Goal: Navigation & Orientation: Find specific page/section

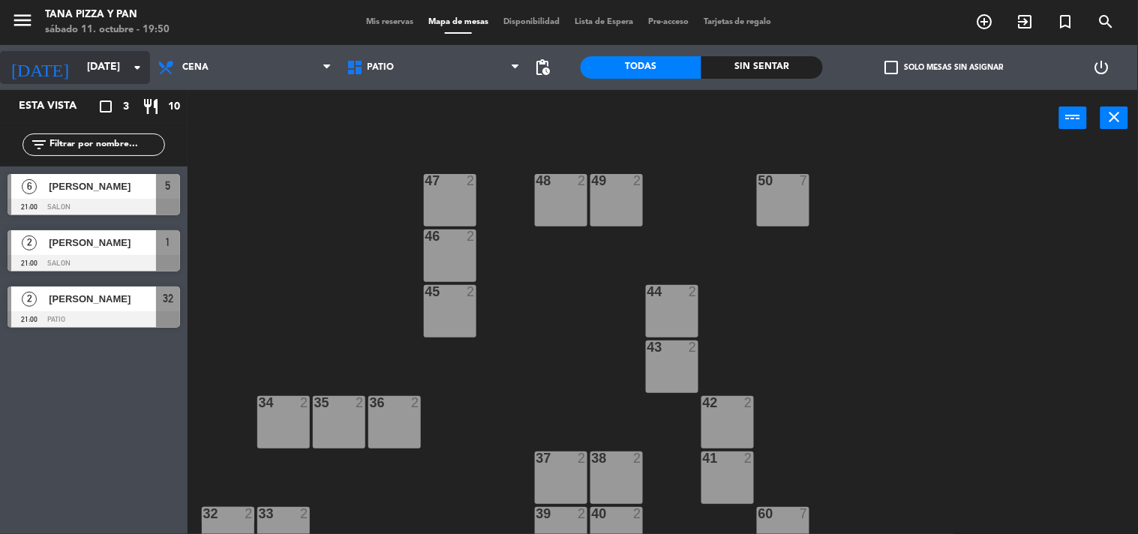
click at [114, 73] on input "[DATE]" at bounding box center [151, 67] width 143 height 27
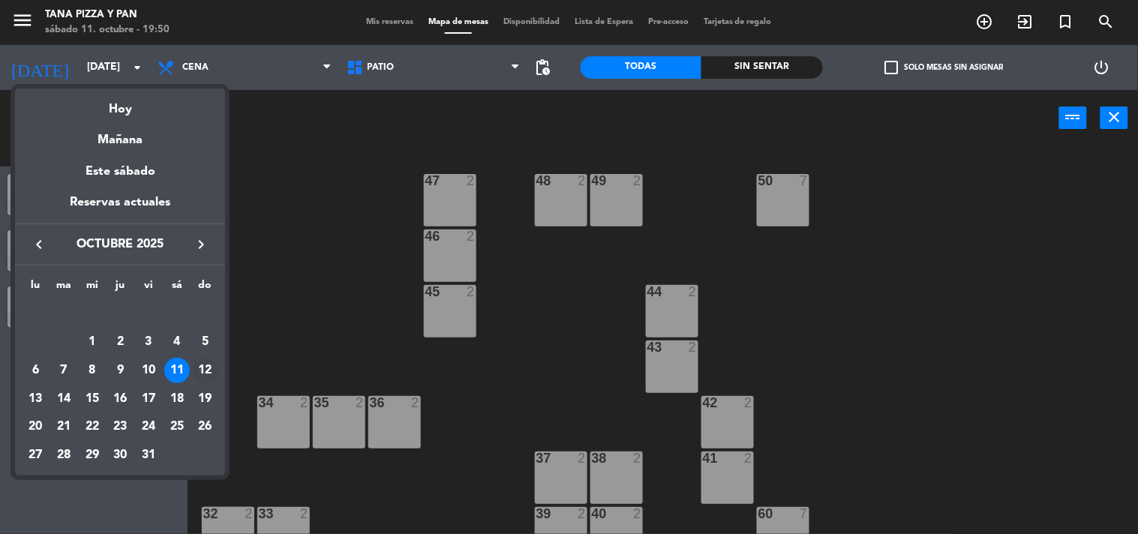
click at [200, 368] on div "12" at bounding box center [206, 371] width 26 height 26
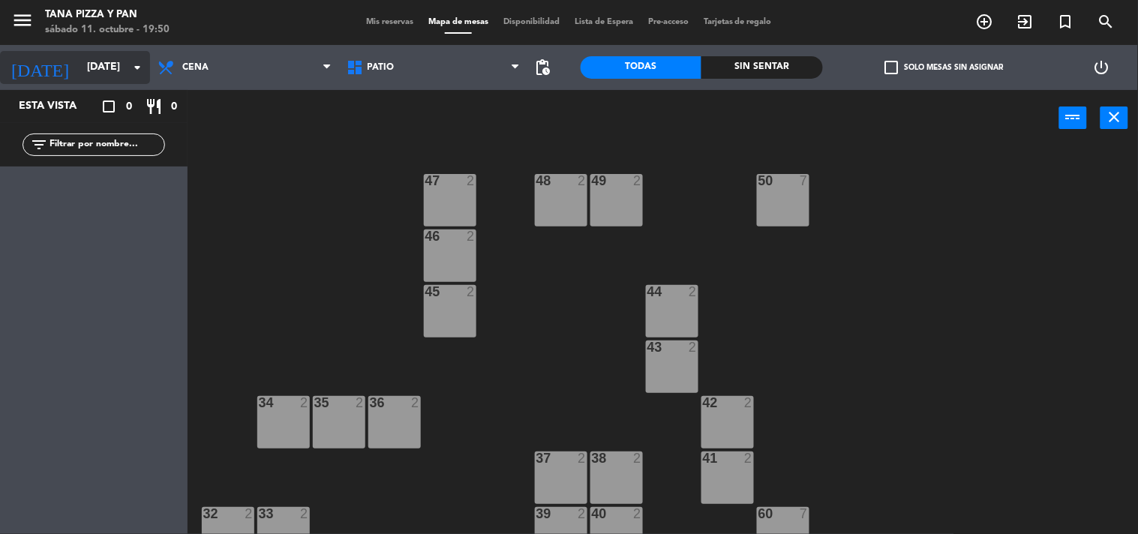
click at [128, 70] on icon "arrow_drop_down" at bounding box center [137, 68] width 18 height 18
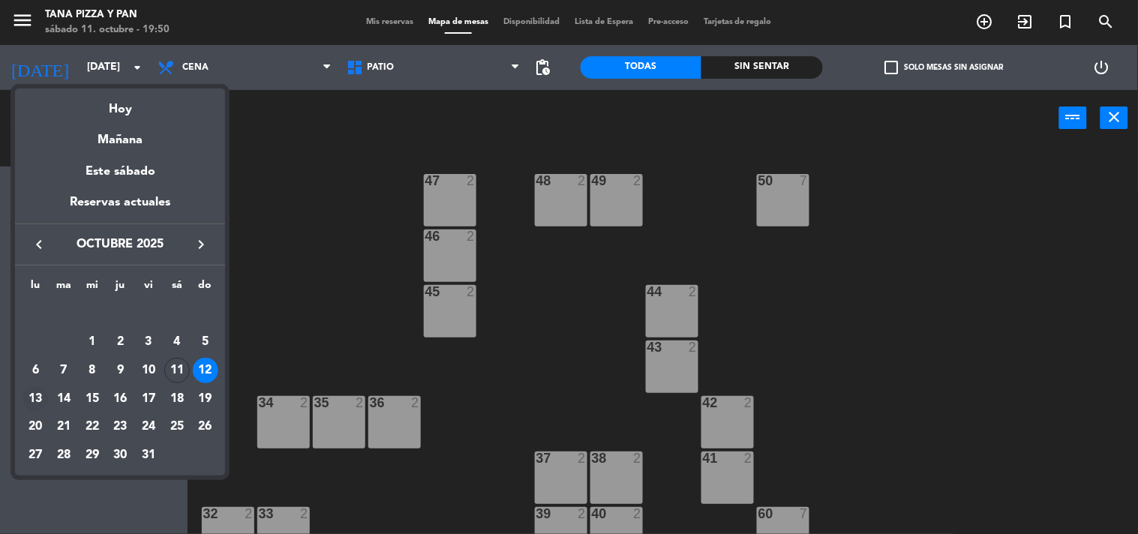
click at [43, 396] on div "13" at bounding box center [36, 399] width 26 height 26
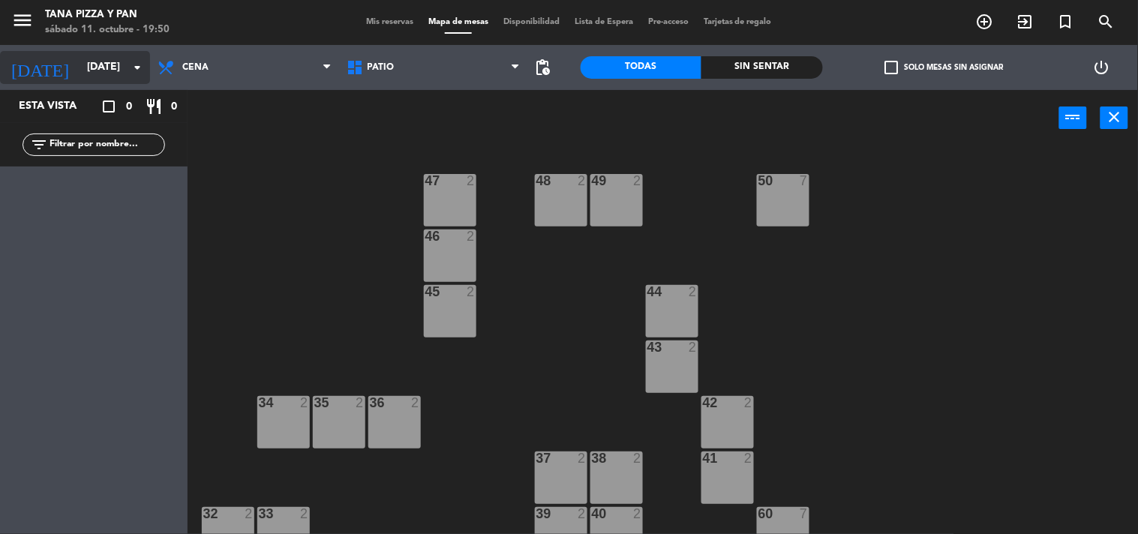
click at [101, 59] on input "[DATE]" at bounding box center [151, 67] width 143 height 27
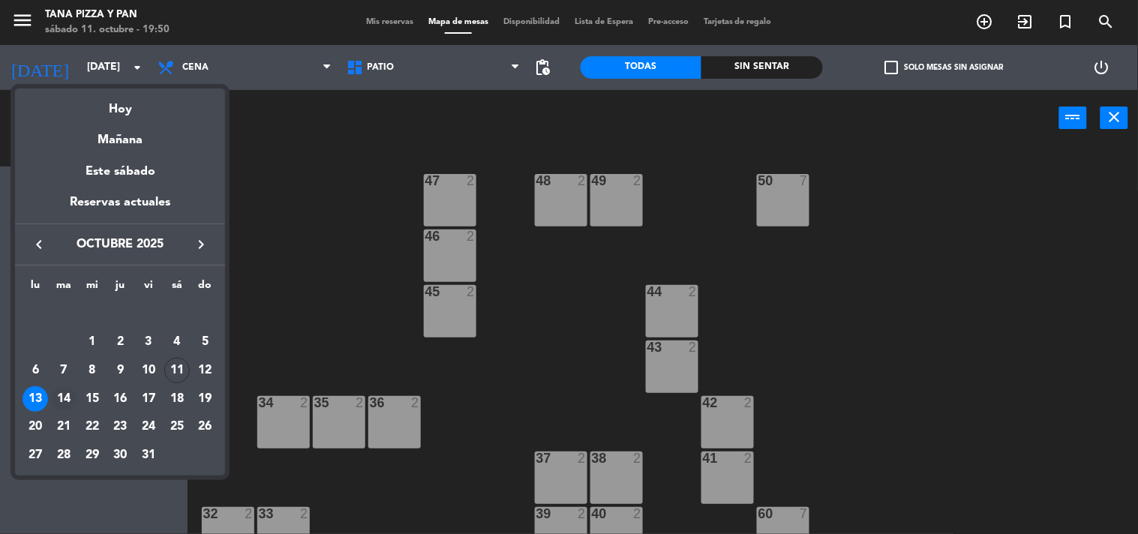
click at [63, 398] on div "14" at bounding box center [64, 399] width 26 height 26
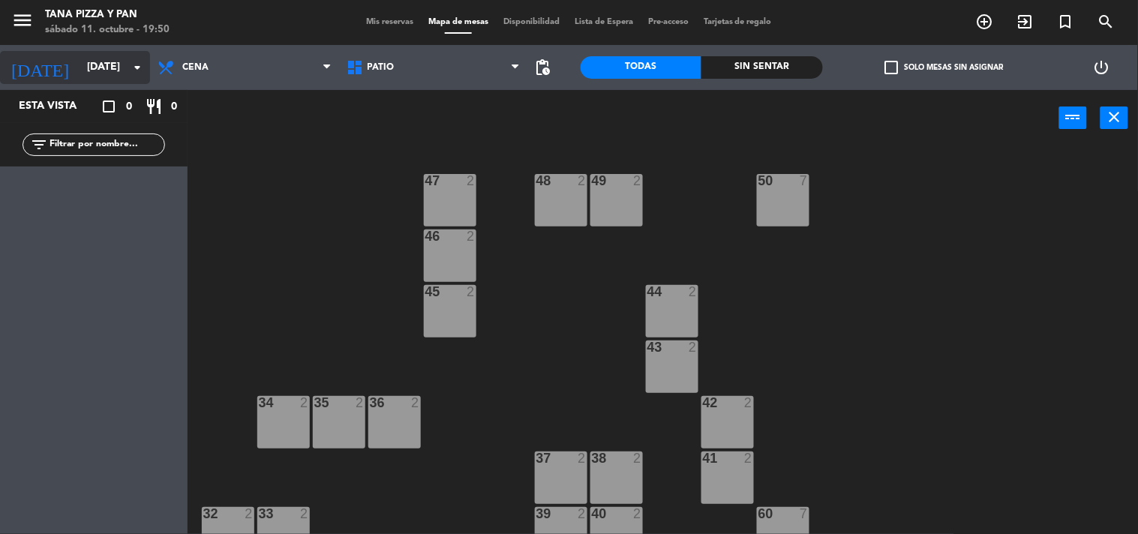
click at [116, 62] on input "[DATE]" at bounding box center [151, 67] width 143 height 27
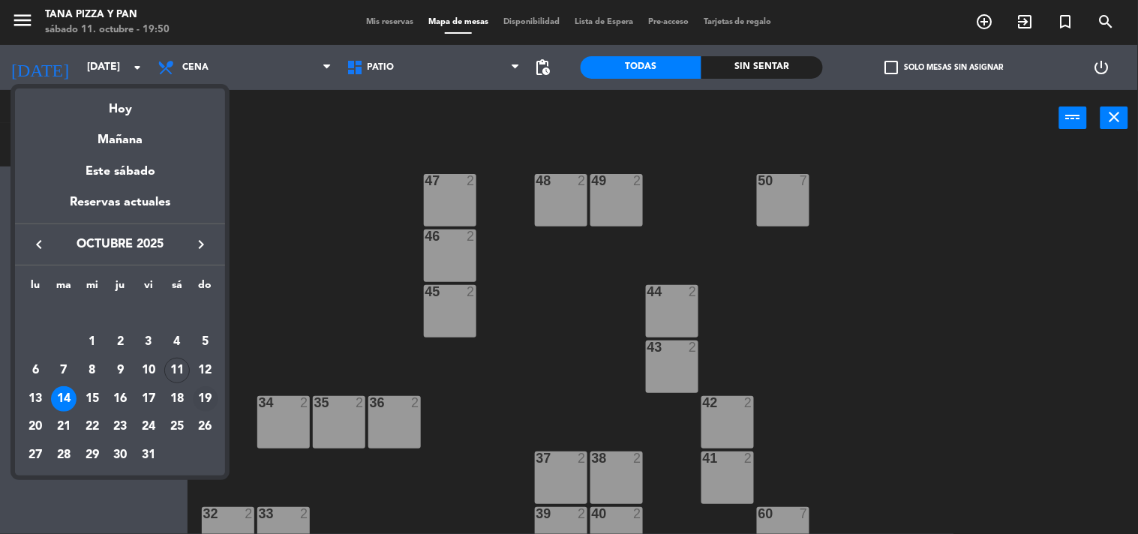
click at [200, 390] on div "19" at bounding box center [206, 399] width 26 height 26
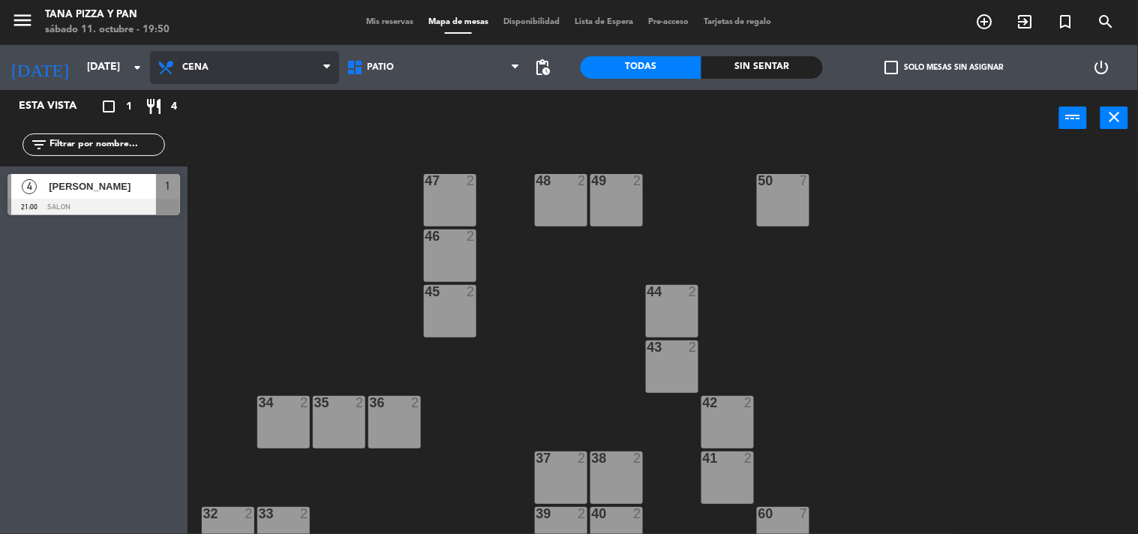
click at [253, 71] on span "Cena" at bounding box center [244, 67] width 189 height 33
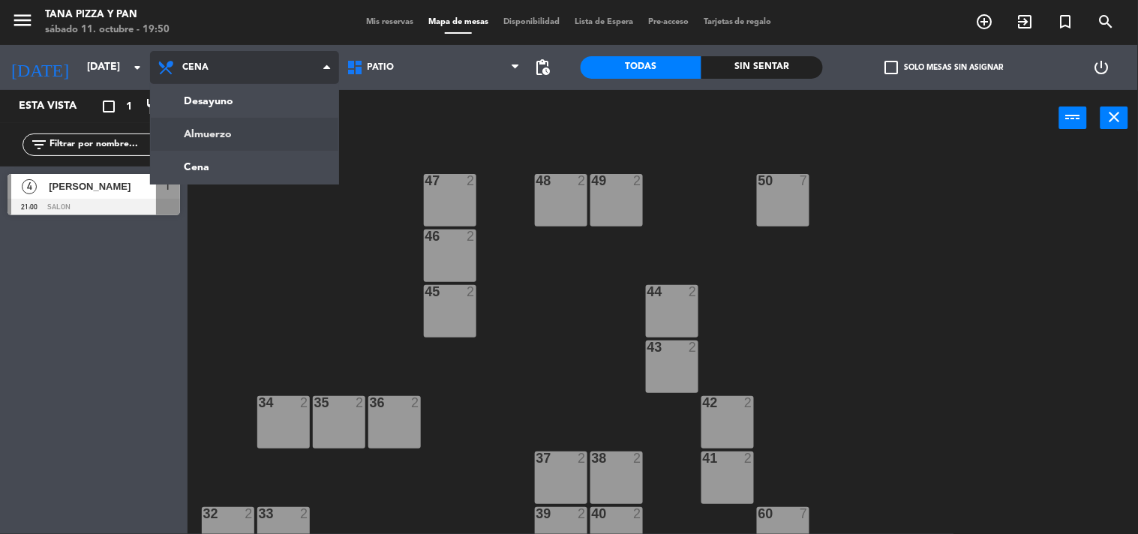
click at [235, 139] on ng-component "menu Tana Pizza y Pan [DATE] 11. octubre - 19:50 Mis reservas Mapa de mesas Dis…" at bounding box center [569, 267] width 1138 height 535
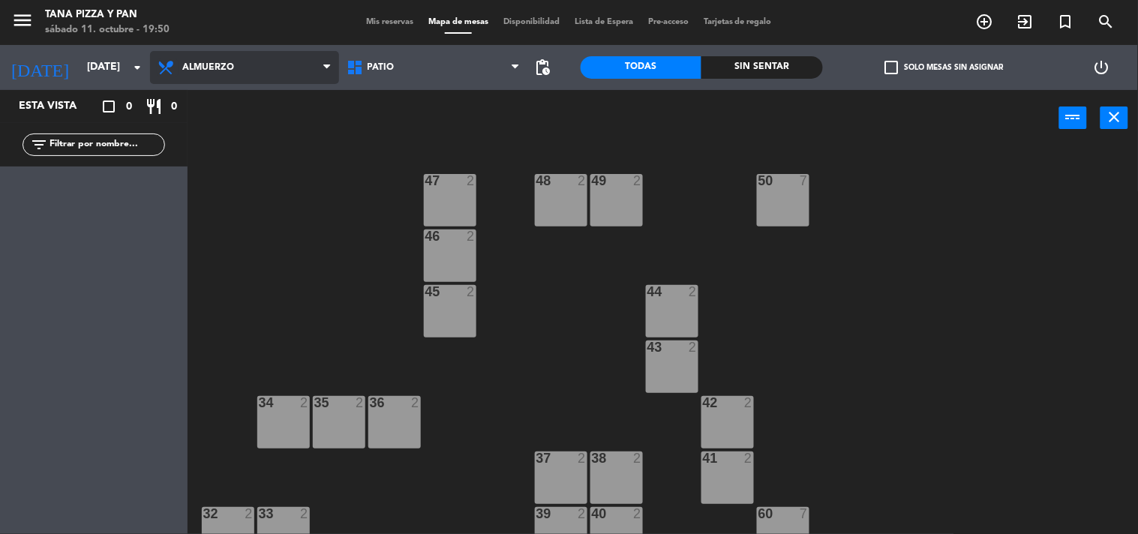
click at [177, 69] on icon at bounding box center [168, 68] width 22 height 18
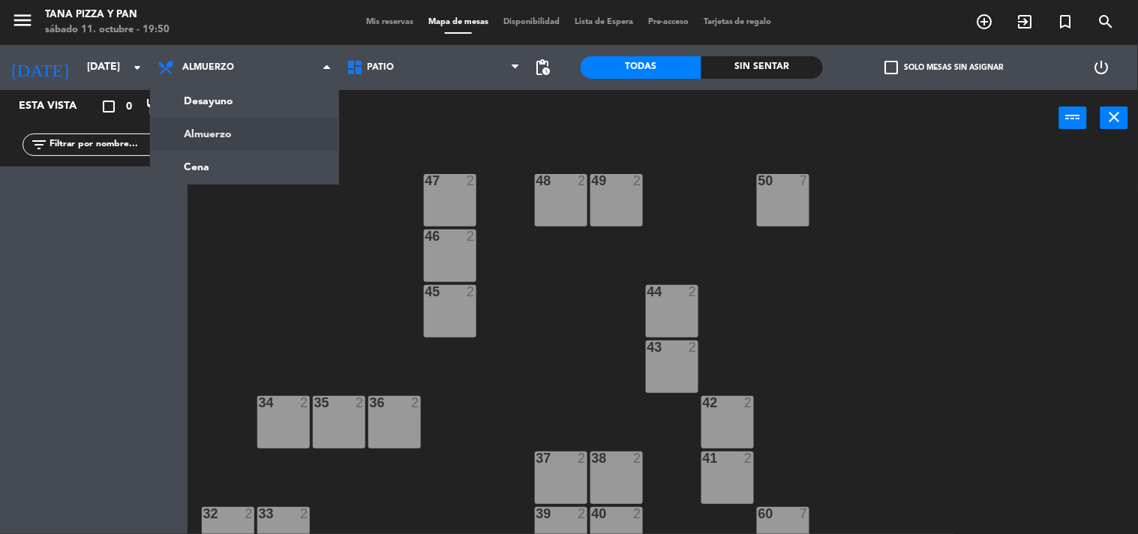
click at [181, 147] on ng-component "menu Tana Pizza y Pan [DATE] 11. octubre - 19:50 Mis reservas Mapa de mesas Dis…" at bounding box center [569, 267] width 1138 height 535
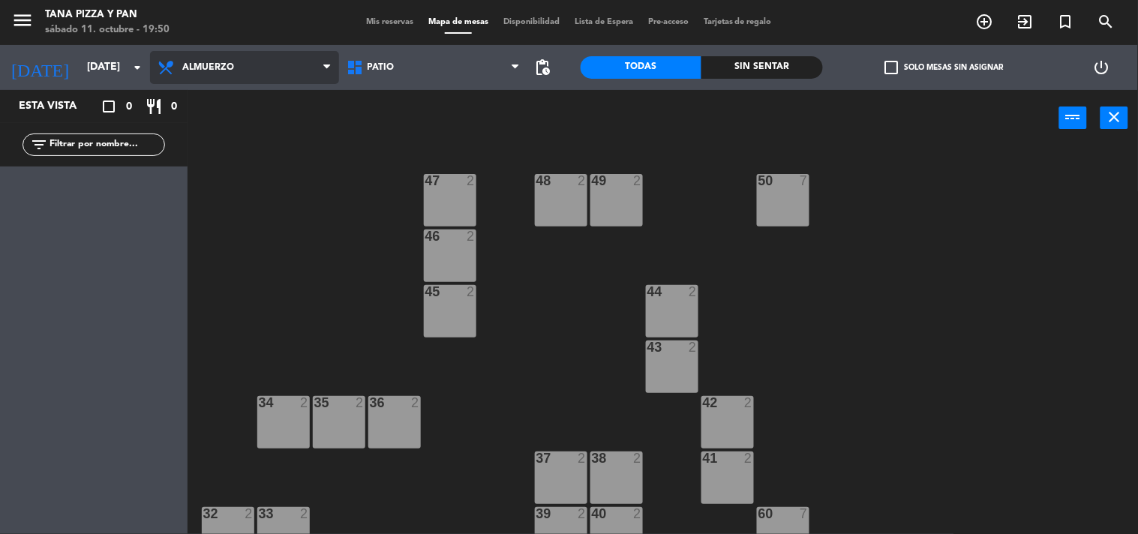
click at [185, 58] on span "Almuerzo" at bounding box center [244, 67] width 189 height 33
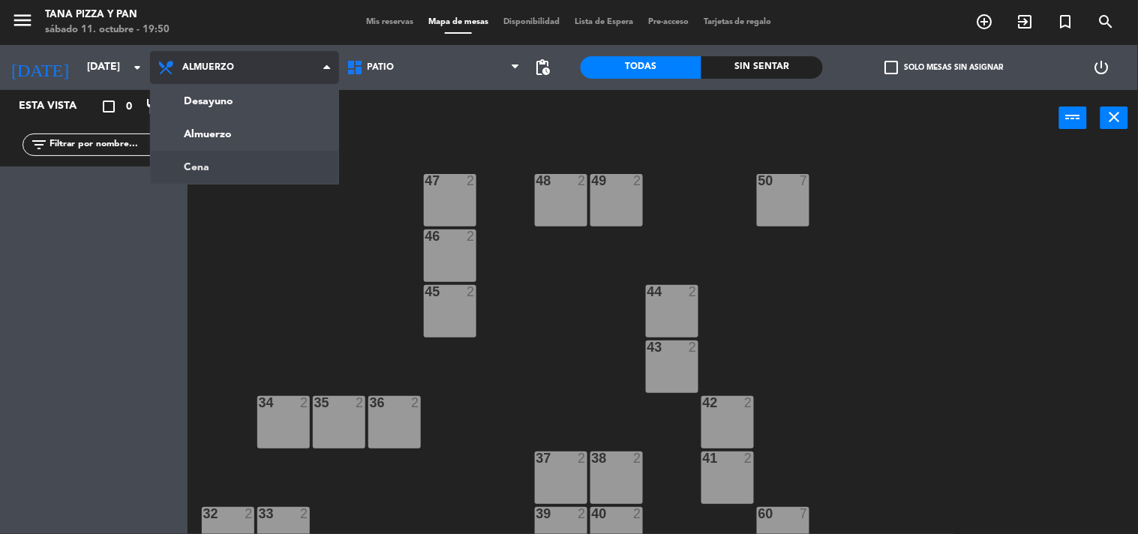
click at [201, 152] on ng-component "menu Tana Pizza y Pan [DATE] 11. octubre - 19:50 Mis reservas Mapa de mesas Dis…" at bounding box center [569, 267] width 1138 height 535
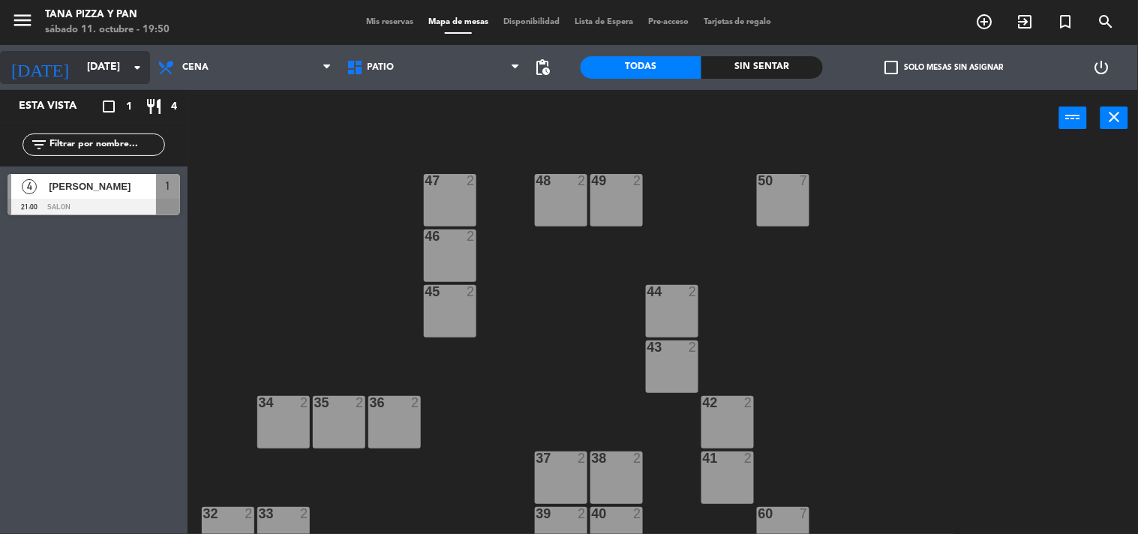
click at [109, 71] on input "[DATE]" at bounding box center [151, 67] width 143 height 27
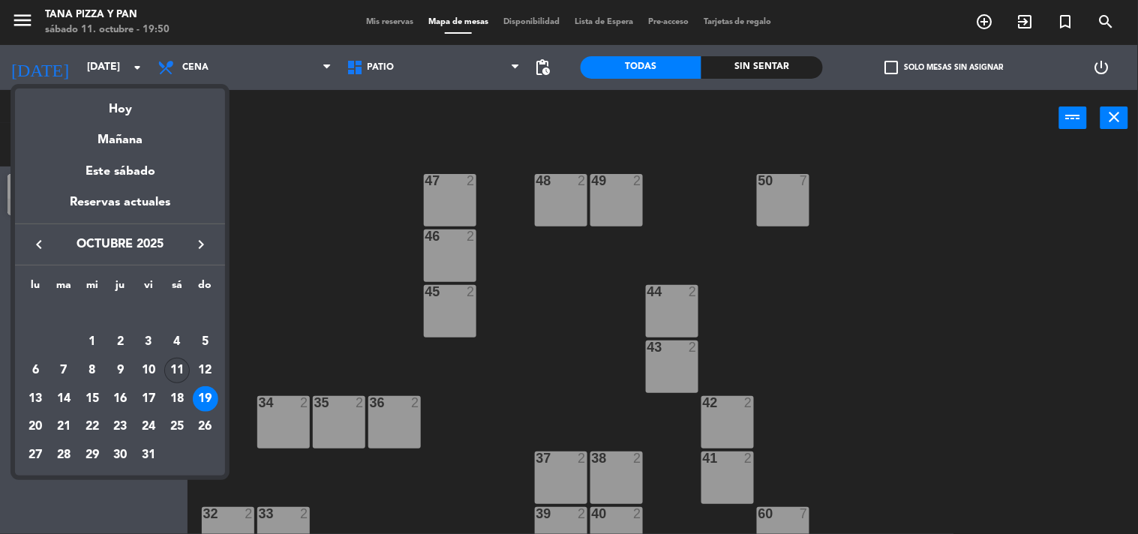
click at [177, 362] on div "11" at bounding box center [177, 371] width 26 height 26
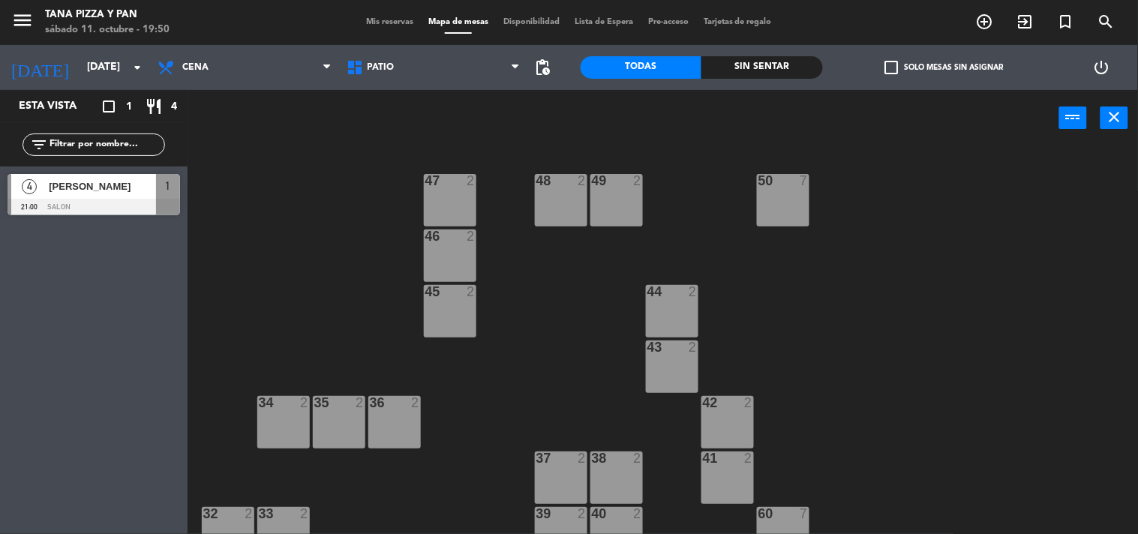
type input "[DATE]"
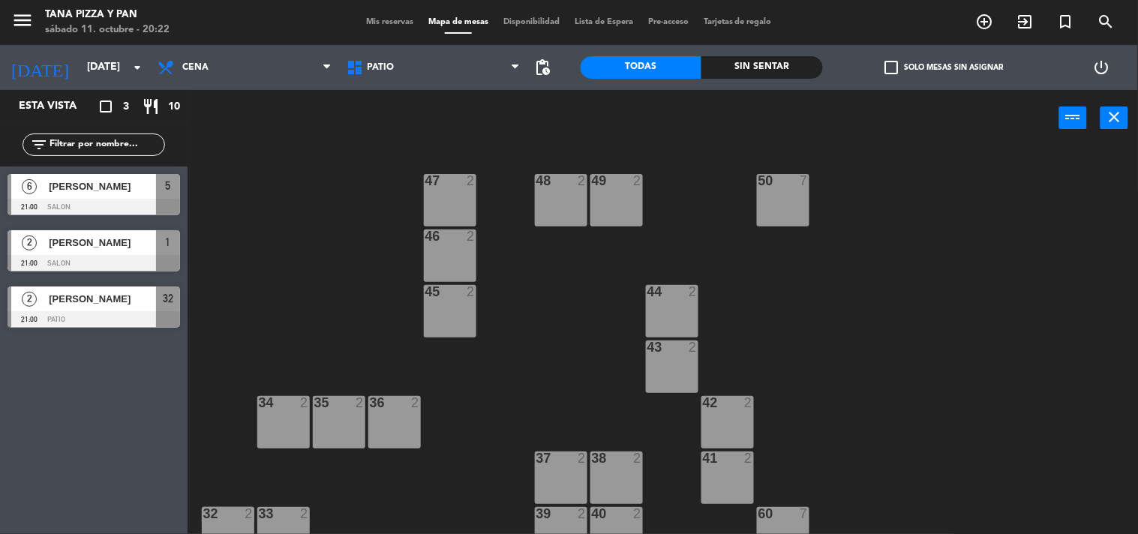
click at [611, 18] on span "Lista de Espera" at bounding box center [604, 22] width 74 height 8
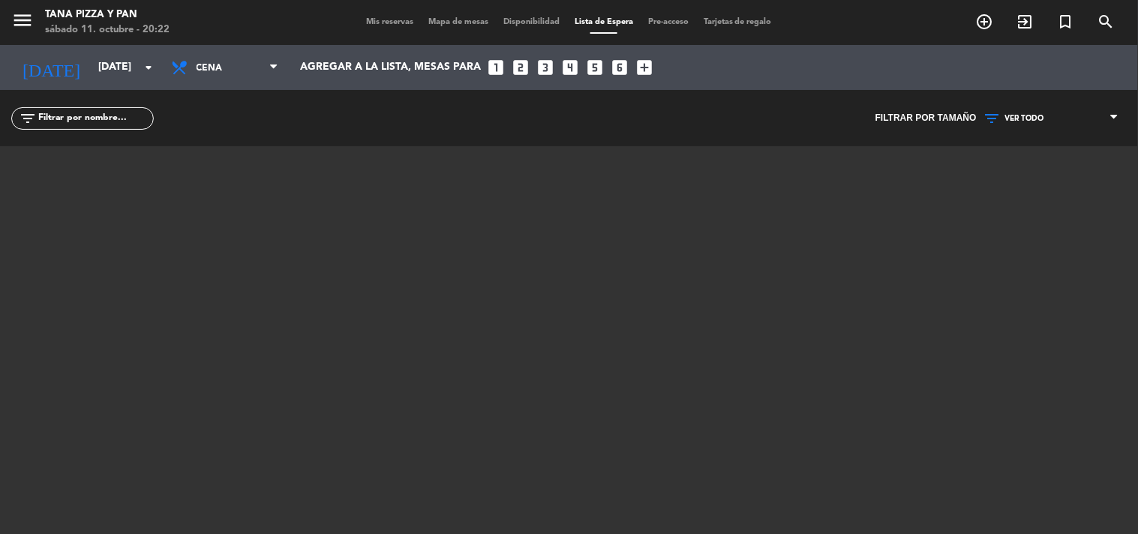
click at [535, 25] on span "Disponibilidad" at bounding box center [531, 22] width 71 height 8
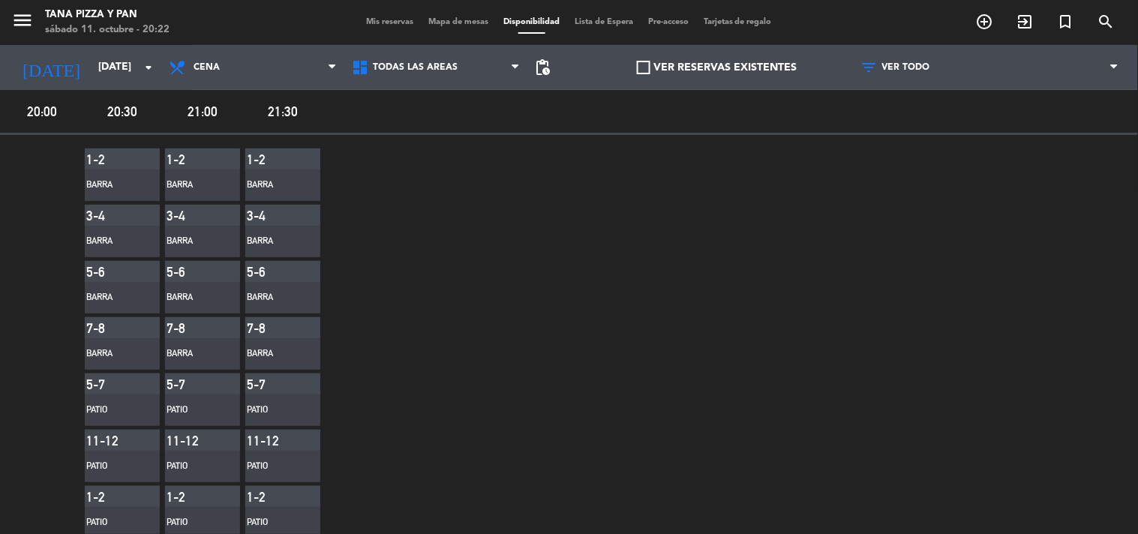
click at [448, 24] on span "Mapa de mesas" at bounding box center [458, 22] width 75 height 8
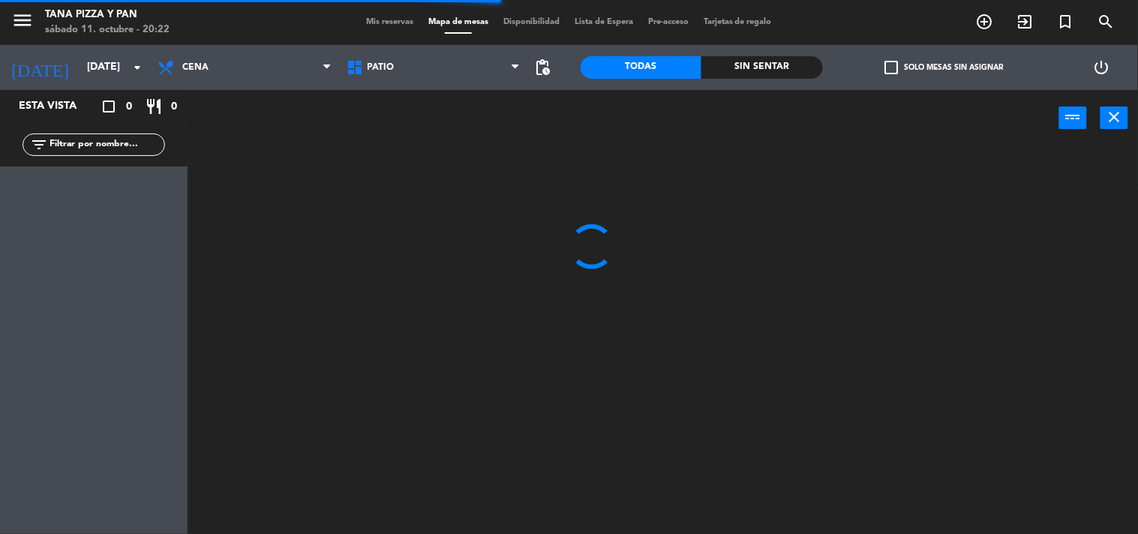
click at [394, 24] on span "Mis reservas" at bounding box center [390, 22] width 62 height 8
